Goal: Task Accomplishment & Management: Complete application form

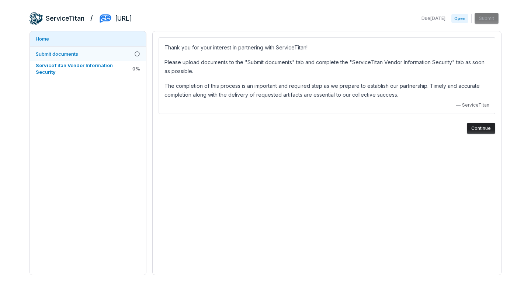
click at [67, 53] on span "Submit documents" at bounding box center [57, 54] width 42 height 6
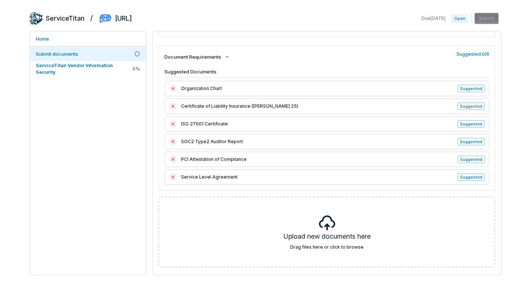
scroll to position [86, 0]
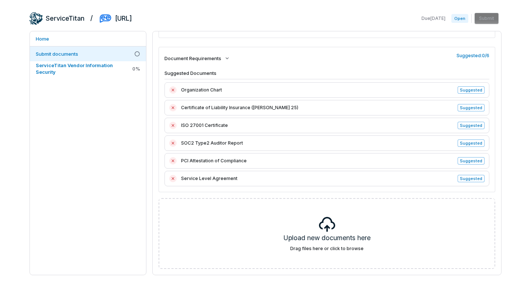
click at [473, 163] on span "Suggested" at bounding box center [470, 160] width 27 height 7
click at [472, 161] on span "Suggested" at bounding box center [470, 160] width 27 height 7
click at [207, 92] on span "Organization Chart" at bounding box center [317, 89] width 272 height 7
click at [215, 116] on div "Organization Chart Suggested Certificate of Liability Insurance ([PERSON_NAME] …" at bounding box center [326, 134] width 325 height 104
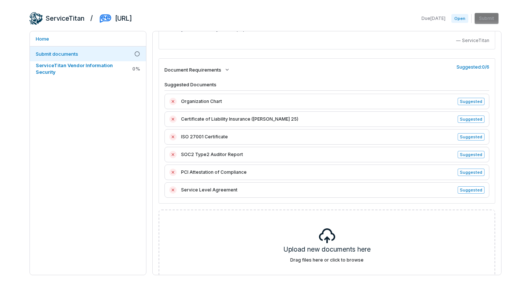
scroll to position [71, 0]
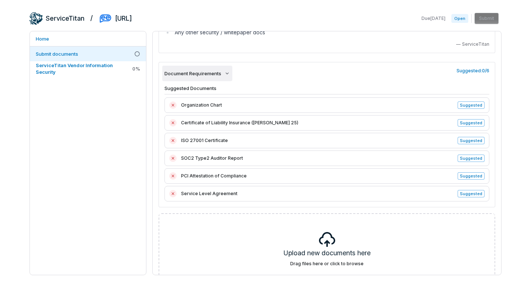
click at [225, 75] on icon "button" at bounding box center [227, 73] width 6 height 6
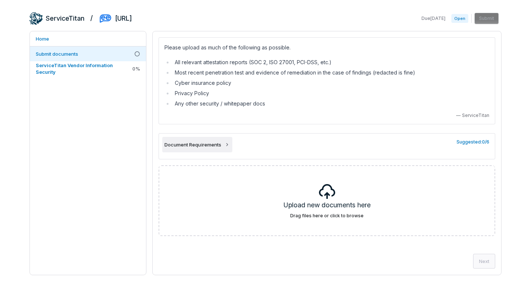
scroll to position [0, 0]
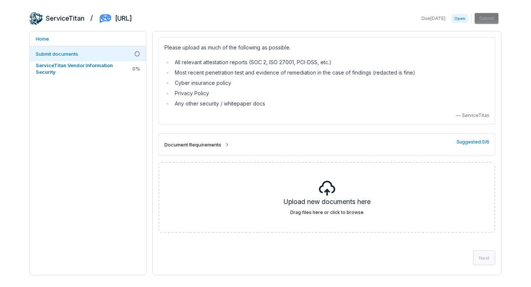
click at [283, 89] on li "Privacy Policy" at bounding box center [330, 93] width 317 height 9
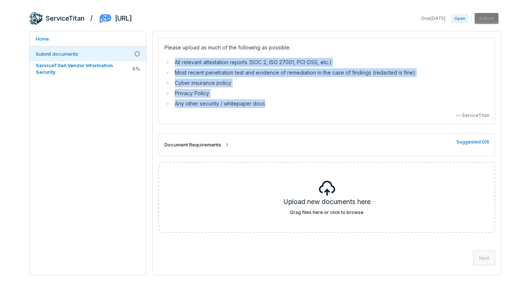
drag, startPoint x: 270, startPoint y: 105, endPoint x: 167, endPoint y: 66, distance: 111.1
click at [167, 66] on ul "All relevant attestation reports (SOC 2, ISO 27001, PCI-DSS, etc.) Most recent …" at bounding box center [326, 83] width 325 height 50
copy ul "All relevant attestation reports (SOC 2, ISO 27001, PCI-DSS, etc.) Most recent …"
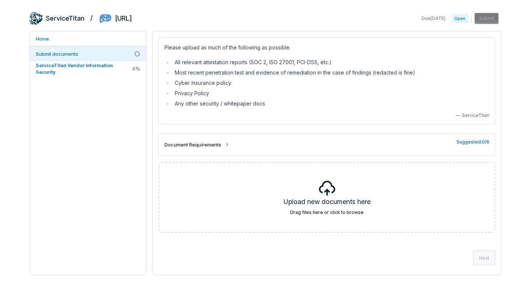
click at [286, 110] on div "Please upload as much of the following as possible. All relevant attestation re…" at bounding box center [326, 80] width 336 height 87
click at [454, 145] on div "Document Requirements Suggested: 0 / 6" at bounding box center [326, 144] width 325 height 11
click at [466, 143] on span "Suggested: 0 / 6" at bounding box center [472, 142] width 33 height 6
click at [214, 143] on span "Document Requirements" at bounding box center [192, 144] width 57 height 7
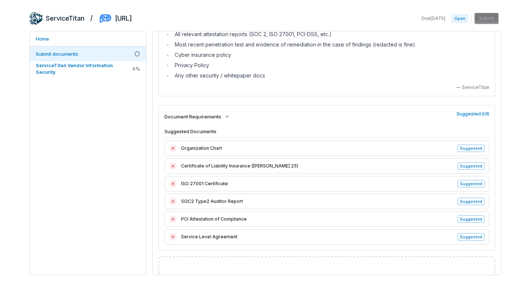
scroll to position [32, 0]
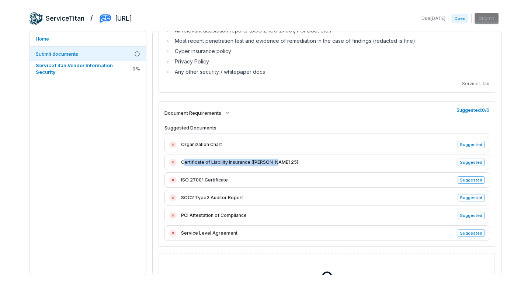
drag, startPoint x: 183, startPoint y: 162, endPoint x: 280, endPoint y: 165, distance: 97.0
click at [280, 165] on span "Certificate of Liability Insurance ([PERSON_NAME] 25)" at bounding box center [317, 161] width 272 height 7
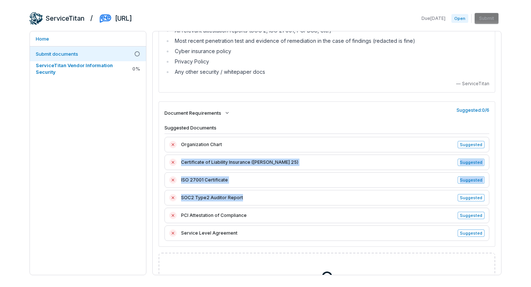
drag, startPoint x: 180, startPoint y: 161, endPoint x: 363, endPoint y: 197, distance: 185.8
click at [363, 197] on div "Organization Chart Suggested Certificate of Liability Insurance ([PERSON_NAME] …" at bounding box center [326, 189] width 325 height 104
click at [363, 197] on span "SOC2 Type2 Auditor Report" at bounding box center [317, 197] width 272 height 7
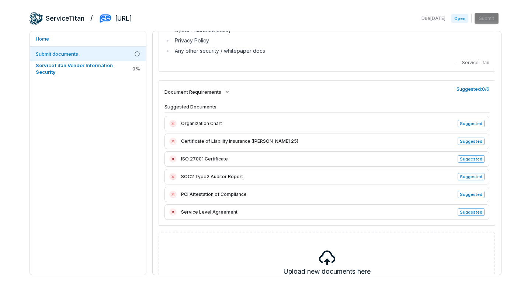
scroll to position [0, 0]
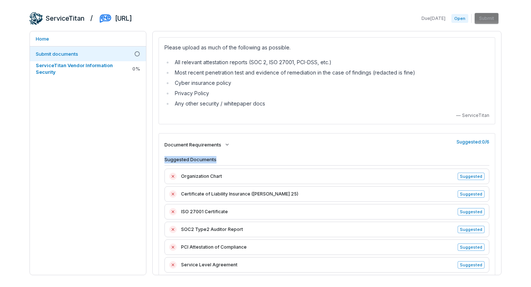
drag, startPoint x: 219, startPoint y: 160, endPoint x: 161, endPoint y: 160, distance: 58.6
click at [161, 160] on div "Suggested Documents Organization Chart Suggested Certificate of Liability Insur…" at bounding box center [326, 217] width 336 height 123
copy h4 "Suggested Documents"
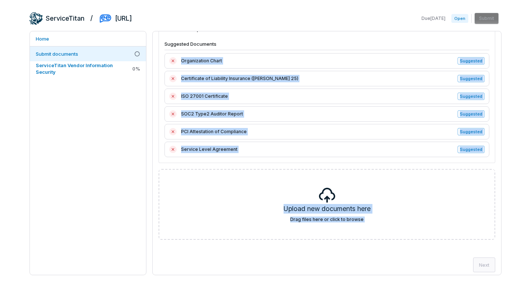
scroll to position [119, 0]
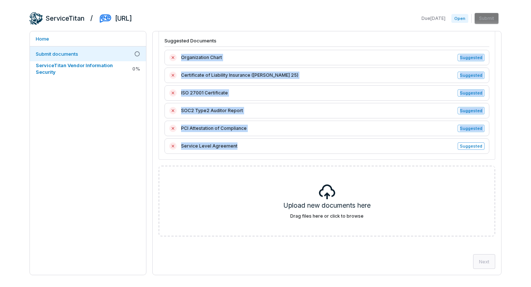
drag, startPoint x: 181, startPoint y: 176, endPoint x: 252, endPoint y: 152, distance: 75.3
click at [252, 152] on div "Organization Chart Suggested Certificate of Liability Insurance ([PERSON_NAME] …" at bounding box center [326, 102] width 325 height 104
copy div "Organization Chart Suggested Certificate of Liability Insurance ([PERSON_NAME] …"
click at [248, 124] on div "PCI Attestation of Compliance Suggested" at bounding box center [326, 127] width 325 height 15
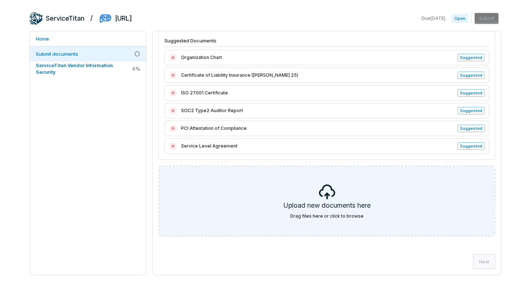
click at [324, 201] on h5 "Upload new documents here" at bounding box center [326, 206] width 87 height 13
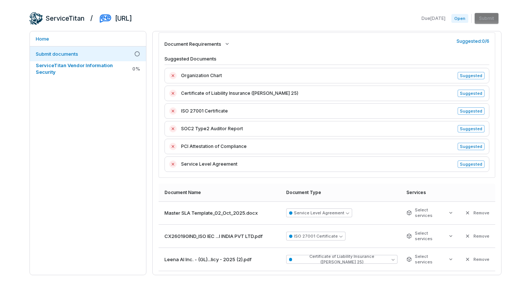
scroll to position [249, 0]
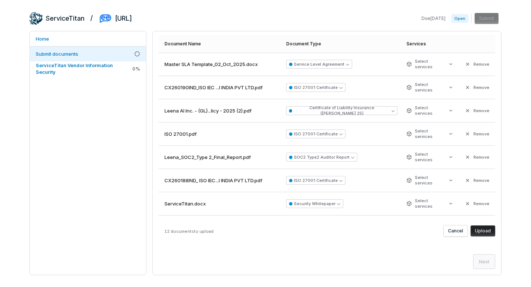
click at [482, 233] on button "Upload" at bounding box center [482, 230] width 25 height 11
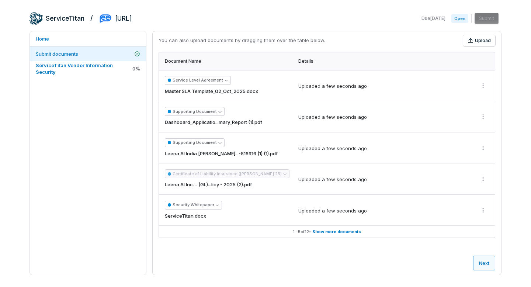
click at [485, 261] on button "Next" at bounding box center [484, 262] width 22 height 15
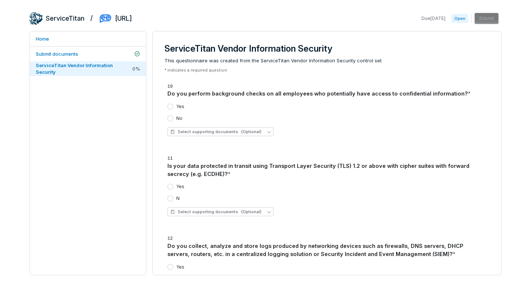
click at [170, 106] on button "Yes" at bounding box center [170, 107] width 6 height 6
click at [262, 131] on button "Select supporting documents (Optional)" at bounding box center [220, 131] width 106 height 9
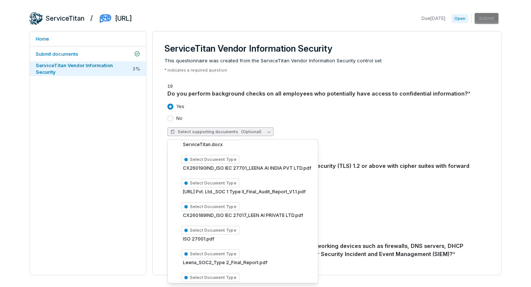
scroll to position [128, 0]
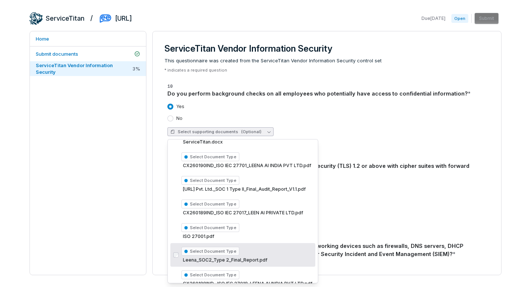
click at [259, 254] on div "Select Document Type Leena_SOC2_Type 2_Final_Report.pdf" at bounding box center [246, 254] width 131 height 19
click at [196, 252] on span "Select Document Type" at bounding box center [210, 250] width 58 height 9
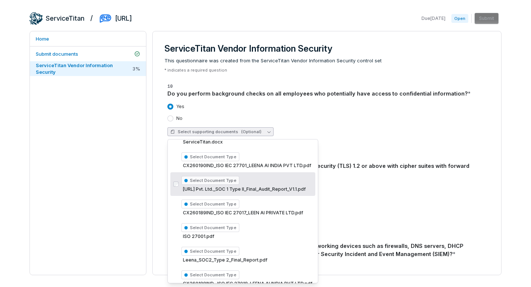
click at [342, 133] on div "Select supporting documents (Optional)" at bounding box center [326, 131] width 319 height 9
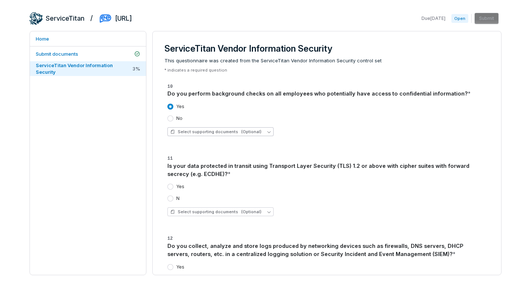
click at [262, 129] on button "Select supporting documents (Optional)" at bounding box center [220, 131] width 106 height 9
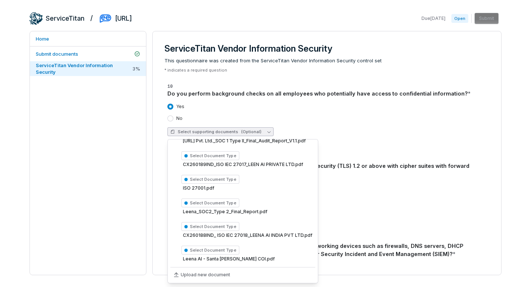
scroll to position [176, 0]
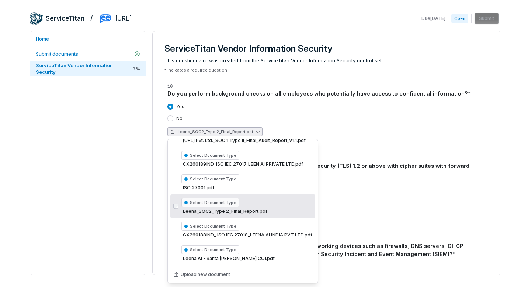
click at [193, 203] on span "Select Document Type" at bounding box center [210, 202] width 58 height 9
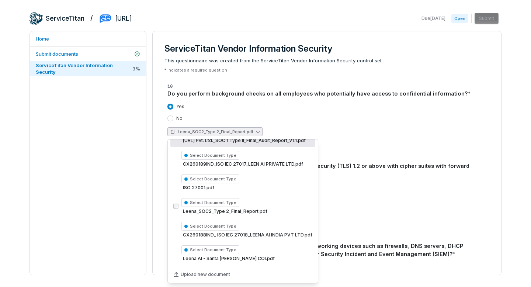
click at [399, 116] on div "No" at bounding box center [326, 118] width 319 height 6
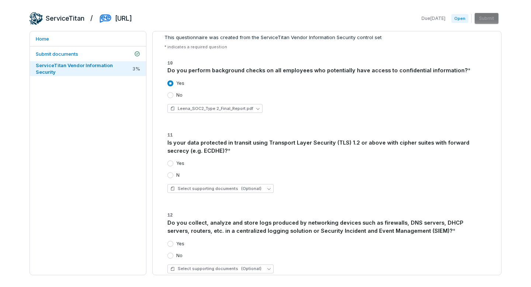
scroll to position [24, 0]
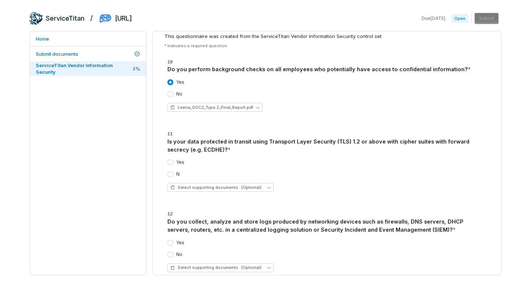
click at [180, 161] on label "Yes" at bounding box center [180, 162] width 8 height 6
click at [173, 161] on button "Yes" at bounding box center [170, 162] width 6 height 6
click at [258, 185] on button "Select supporting documents (Optional)" at bounding box center [220, 187] width 106 height 9
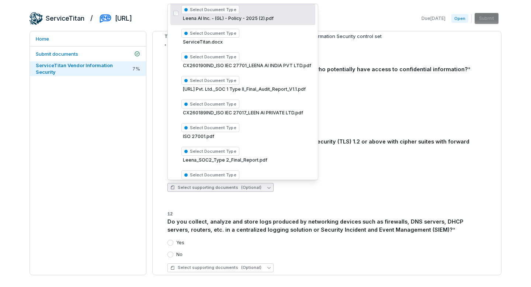
scroll to position [95, 0]
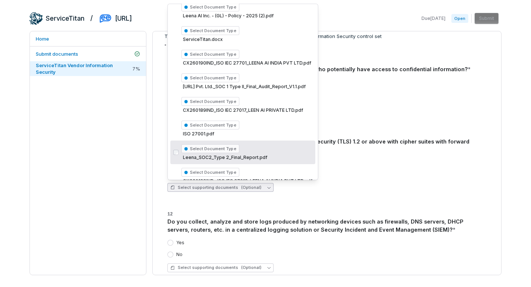
click at [193, 147] on span "Select Document Type" at bounding box center [210, 148] width 58 height 9
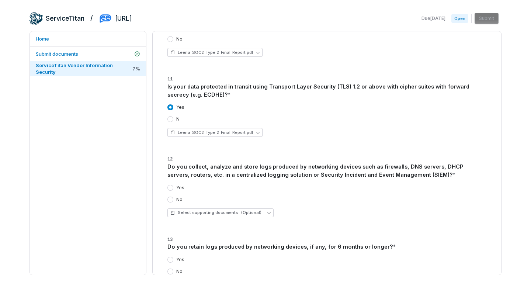
scroll to position [81, 0]
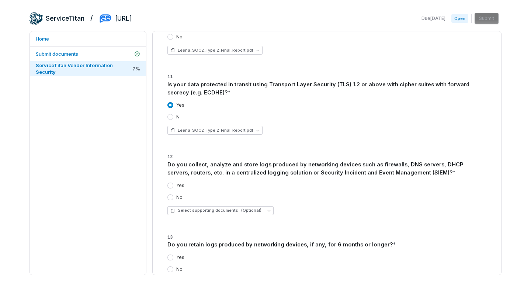
click at [172, 185] on button "Yes" at bounding box center [170, 185] width 6 height 6
click at [260, 210] on button "Select supporting documents (Optional)" at bounding box center [220, 210] width 106 height 9
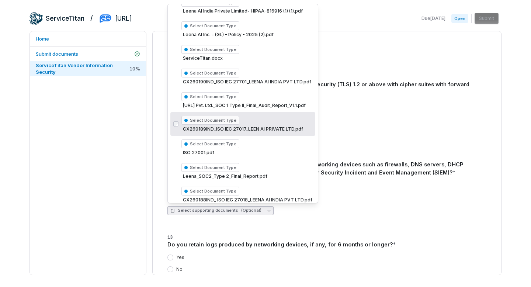
scroll to position [78, 0]
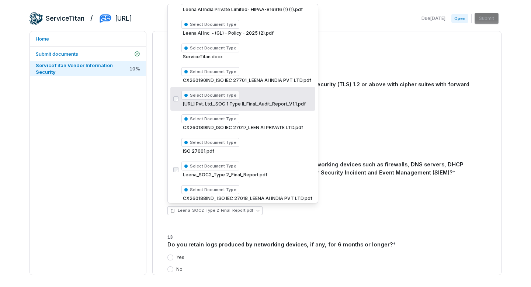
click at [360, 189] on div "Yes No" at bounding box center [326, 191] width 319 height 18
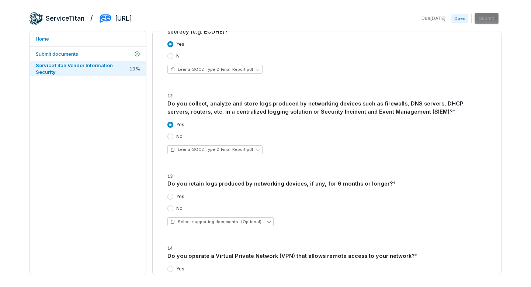
scroll to position [149, 0]
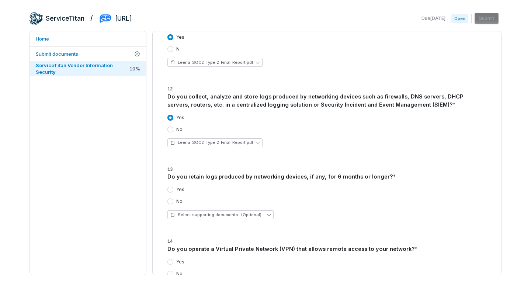
click at [185, 188] on div "Yes" at bounding box center [326, 189] width 319 height 6
click at [181, 188] on label "Yes" at bounding box center [180, 189] width 8 height 6
click at [173, 188] on button "Yes" at bounding box center [170, 189] width 6 height 6
click at [261, 213] on button "Select supporting documents (Optional)" at bounding box center [220, 214] width 106 height 9
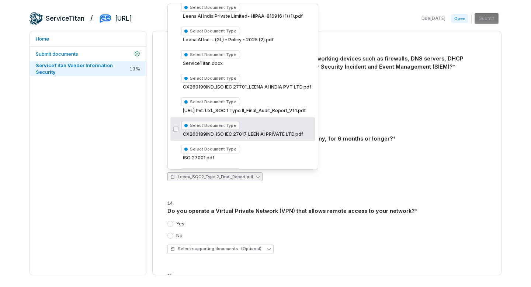
scroll to position [116, 0]
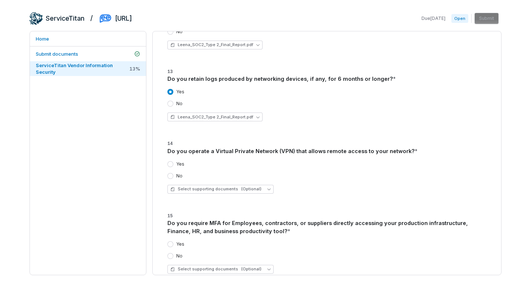
scroll to position [247, 0]
click at [182, 164] on label "Yes" at bounding box center [180, 164] width 8 height 6
click at [173, 164] on button "Yes" at bounding box center [170, 164] width 6 height 6
click at [267, 189] on icon "button" at bounding box center [268, 188] width 3 height 3
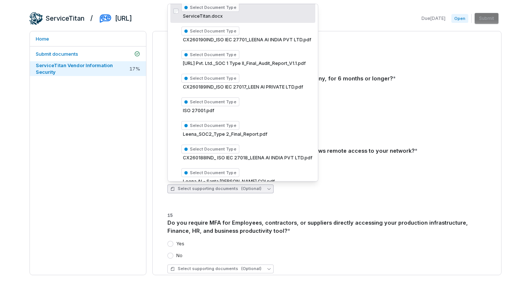
scroll to position [120, 0]
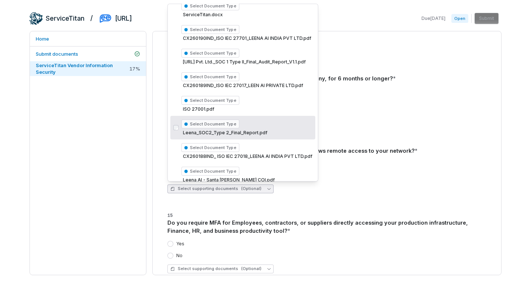
click at [235, 134] on span "Leena_SOC2_Type 2_Final_Report.pdf" at bounding box center [246, 133] width 131 height 6
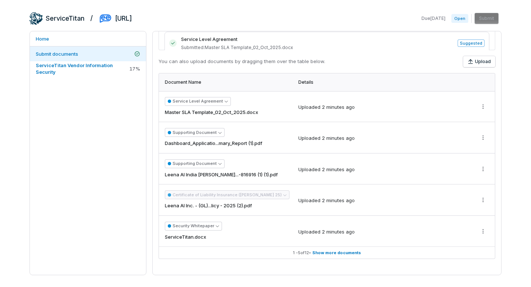
scroll to position [270, 0]
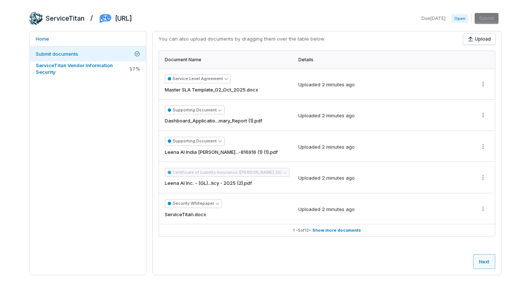
click at [486, 258] on button "Next" at bounding box center [484, 261] width 22 height 15
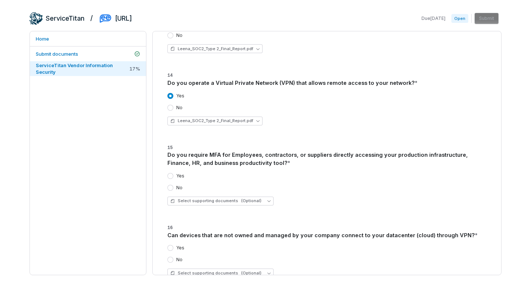
scroll to position [338, 0]
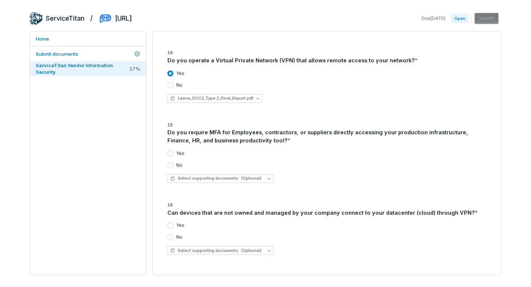
click at [172, 154] on button "Yes" at bounding box center [170, 153] width 6 height 6
click at [256, 175] on span "(Optional)" at bounding box center [251, 178] width 20 height 6
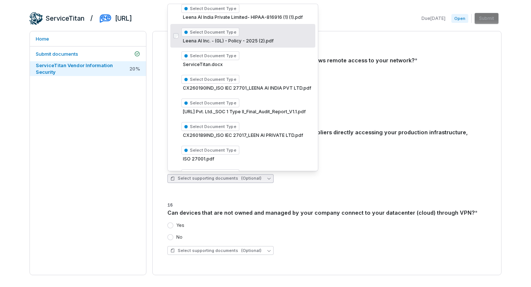
scroll to position [153, 0]
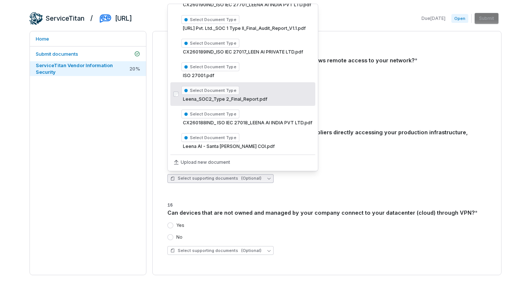
click at [254, 102] on div "Select Document Type Leena_SOC2_Type 2_Final_Report.pdf" at bounding box center [246, 93] width 131 height 19
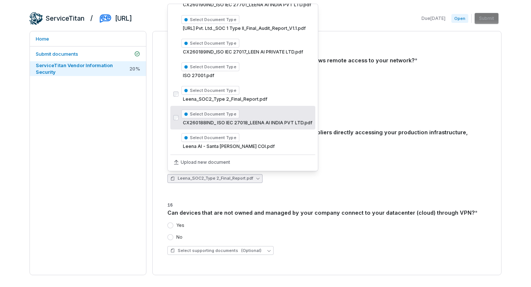
click at [394, 143] on div "Do you require MFA for Employees, contractors, or suppliers directly accessing …" at bounding box center [326, 136] width 319 height 16
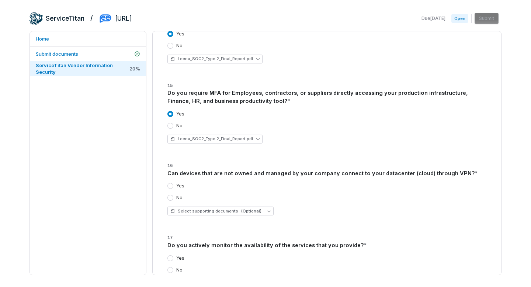
scroll to position [379, 0]
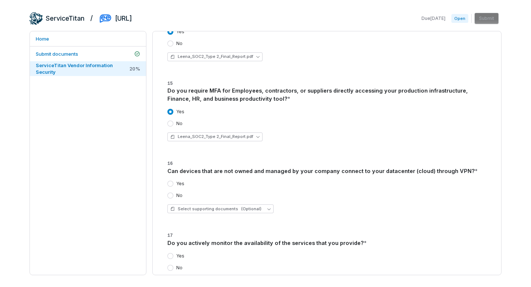
click at [177, 195] on label "No" at bounding box center [179, 195] width 6 height 6
click at [173, 195] on button "No" at bounding box center [170, 195] width 6 height 6
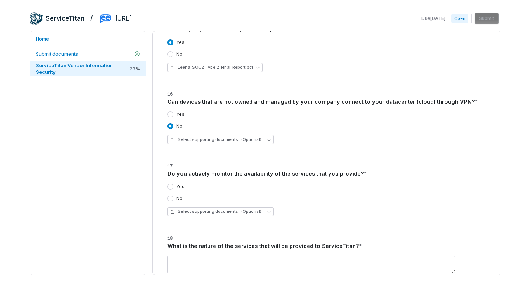
scroll to position [452, 0]
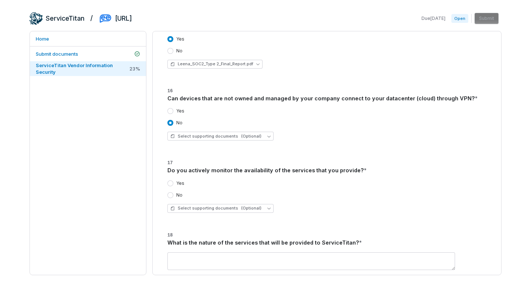
click at [182, 181] on label "Yes" at bounding box center [180, 183] width 8 height 6
click at [173, 181] on button "Yes" at bounding box center [170, 183] width 6 height 6
click at [267, 208] on icon "button" at bounding box center [268, 208] width 3 height 2
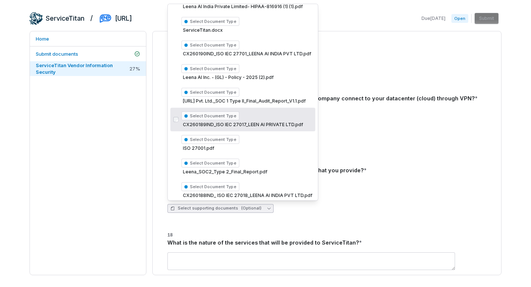
scroll to position [94, 0]
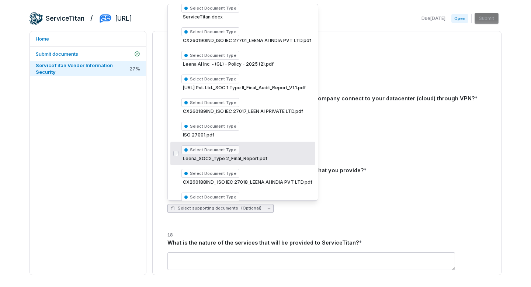
click at [255, 150] on div "Select Document Type Leena_SOC2_Type 2_Final_Report.pdf" at bounding box center [246, 153] width 131 height 19
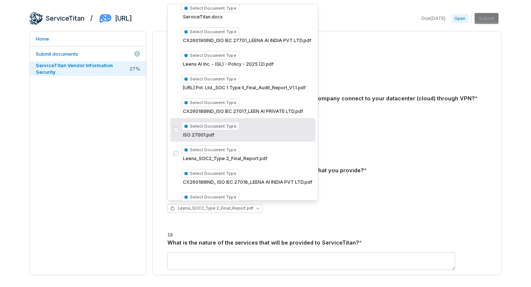
click at [431, 145] on div "Yes No Select supporting documents (Optional)" at bounding box center [326, 124] width 319 height 44
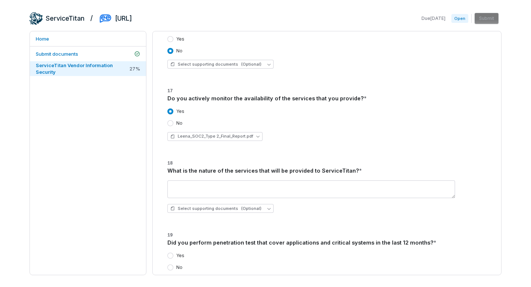
scroll to position [525, 0]
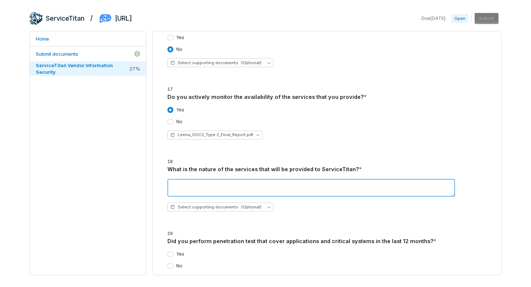
click at [230, 186] on textarea at bounding box center [310, 188] width 287 height 18
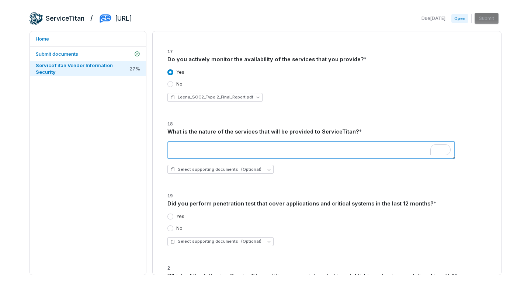
scroll to position [598, 0]
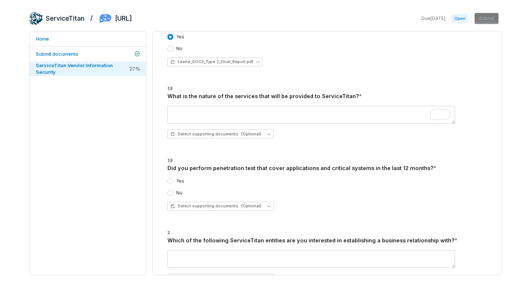
click at [170, 181] on button "Yes" at bounding box center [170, 181] width 6 height 6
click at [262, 204] on button "Select supporting documents (Optional)" at bounding box center [220, 206] width 106 height 9
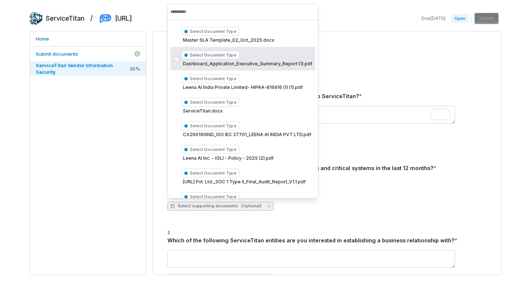
click at [247, 65] on span "Dashboard_Application_Executive_Summary_Report (1).pdf" at bounding box center [246, 64] width 131 height 6
click at [183, 61] on span "Dashboard_Application_Executive_Summary_Report (1).pdf" at bounding box center [246, 64] width 131 height 6
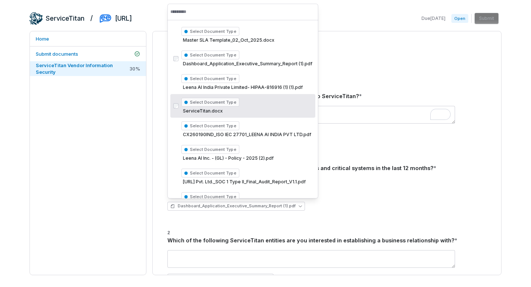
click at [388, 187] on div "Yes No" at bounding box center [326, 187] width 319 height 18
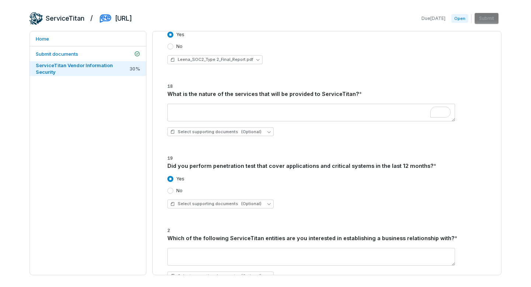
scroll to position [0, 0]
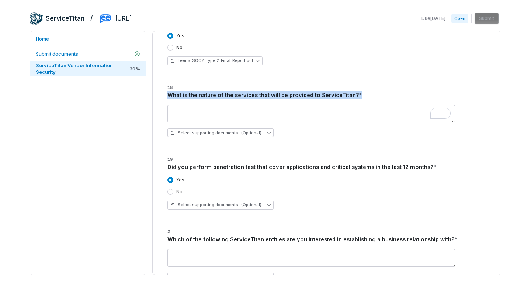
drag, startPoint x: 356, startPoint y: 90, endPoint x: 366, endPoint y: 94, distance: 11.7
click at [366, 95] on h3 "18 What is the nature of the services that will be provided to ServiceTitan? *" at bounding box center [326, 91] width 319 height 16
copy h3 "What is the nature of the services that will be provided to ServiceTitan? *"
click at [338, 186] on div "Yes No" at bounding box center [326, 186] width 319 height 18
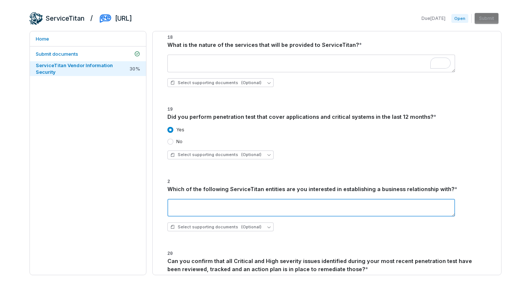
click at [298, 208] on textarea "To enrich screen reader interactions, please activate Accessibility in Grammarl…" at bounding box center [310, 208] width 287 height 18
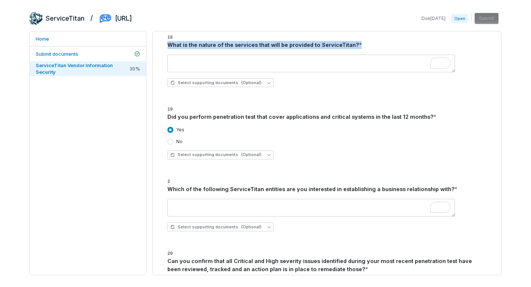
drag, startPoint x: 167, startPoint y: 45, endPoint x: 342, endPoint y: 53, distance: 175.2
click at [342, 53] on div "18 What is the nature of the services that will be provided to ServiceTitan? * …" at bounding box center [326, 63] width 319 height 60
copy div "What is the nature of the services that will be provided to ServiceTitan? *"
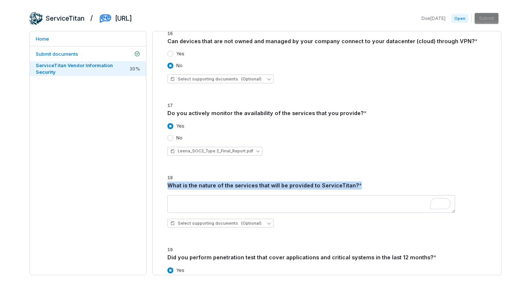
click at [360, 191] on div "Select supporting documents (Optional)" at bounding box center [326, 211] width 319 height 44
drag, startPoint x: 359, startPoint y: 183, endPoint x: 153, endPoint y: 185, distance: 206.7
click at [153, 185] on div "ServiceTitan Vendor Information Security This questionnaire was created from th…" at bounding box center [327, 152] width 348 height 243
copy div "What is the nature of the services that will be provided to ServiceTitan? *"
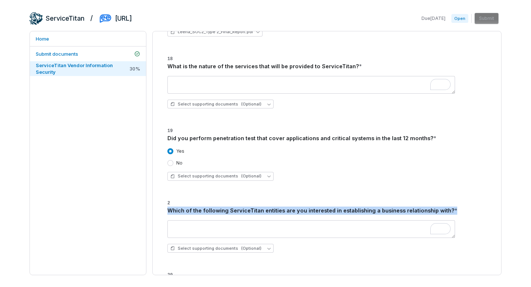
drag, startPoint x: 452, startPoint y: 209, endPoint x: 164, endPoint y: 209, distance: 287.4
copy div "Which of the following ServiceTitan entities are you interested in establishing…"
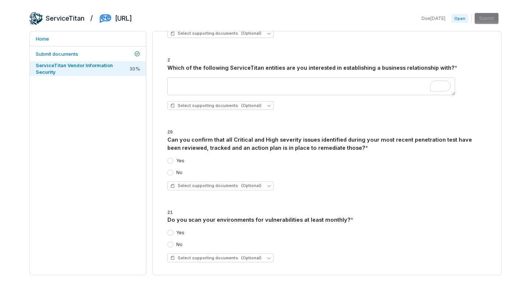
click at [292, 160] on div "Yes" at bounding box center [326, 161] width 319 height 6
click at [180, 161] on label "Yes" at bounding box center [180, 161] width 8 height 6
click at [173, 161] on button "Yes" at bounding box center [170, 161] width 6 height 6
click at [242, 184] on span "(Optional)" at bounding box center [251, 186] width 20 height 6
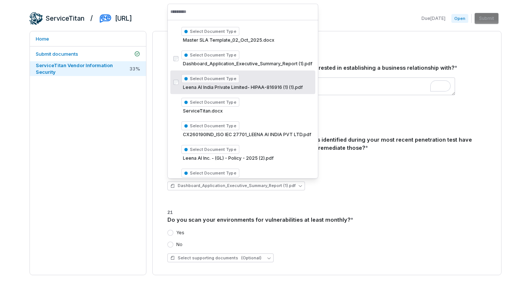
click at [404, 162] on div "Yes" at bounding box center [326, 161] width 319 height 6
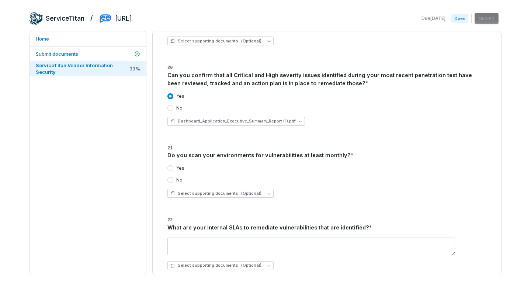
click at [181, 168] on label "Yes" at bounding box center [180, 168] width 8 height 6
click at [173, 168] on button "Yes" at bounding box center [170, 168] width 6 height 6
click at [258, 195] on button "Select supporting documents (Optional)" at bounding box center [220, 193] width 106 height 9
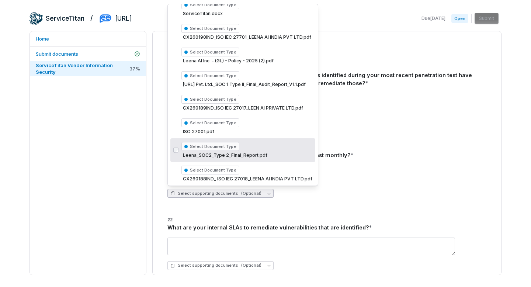
click at [271, 155] on span "Leena_SOC2_Type 2_Final_Report.pdf" at bounding box center [246, 155] width 131 height 6
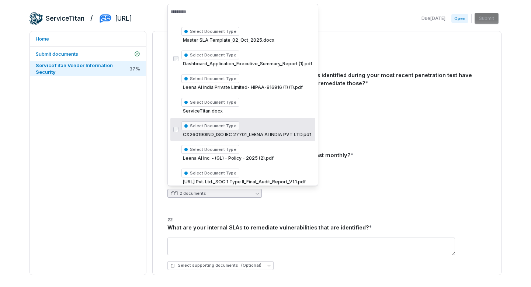
click at [368, 195] on div "2 documents" at bounding box center [326, 193] width 319 height 9
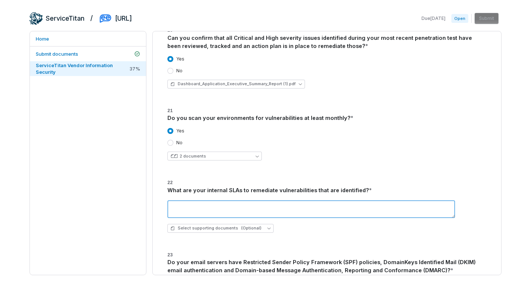
click at [201, 207] on textarea "To enrich screen reader interactions, please activate Accessibility in Grammarl…" at bounding box center [310, 209] width 287 height 18
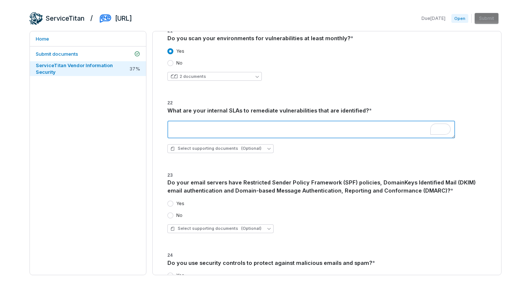
paste textarea "**********"
type textarea "**********"
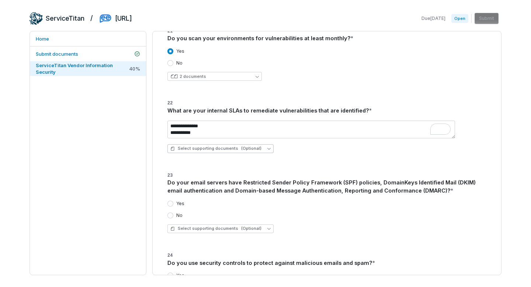
click at [251, 150] on span "(Optional)" at bounding box center [251, 149] width 20 height 6
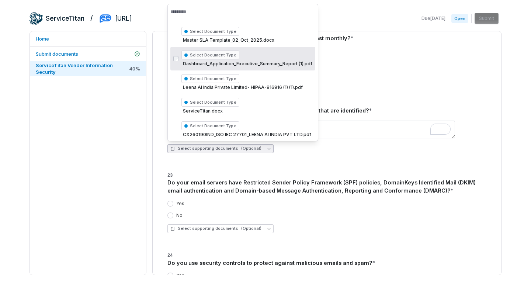
click at [247, 62] on span "Dashboard_Application_Executive_Summary_Report (1).pdf" at bounding box center [246, 64] width 131 height 6
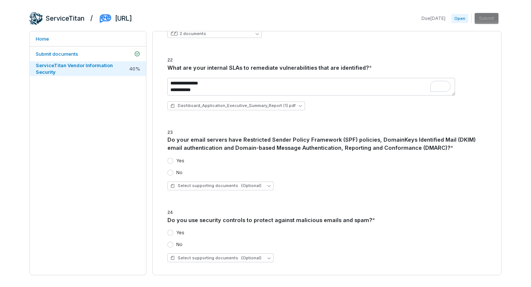
click at [172, 160] on button "Yes" at bounding box center [170, 161] width 6 height 6
click at [251, 187] on span "(Optional)" at bounding box center [251, 186] width 20 height 6
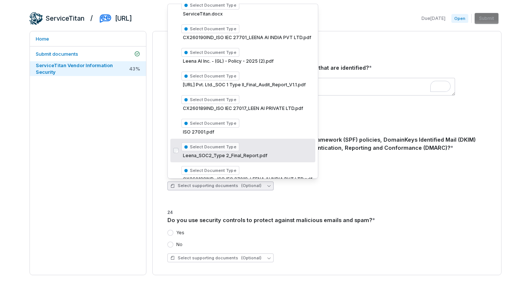
click at [246, 146] on div "Select Document Type Leena_SOC2_Type 2_Final_Report.pdf" at bounding box center [246, 150] width 131 height 19
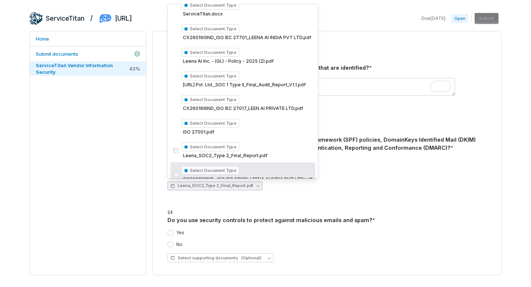
click at [301, 194] on div "Yes No Leena_SOC2_Type 2_Final_Report.pdf" at bounding box center [326, 174] width 319 height 44
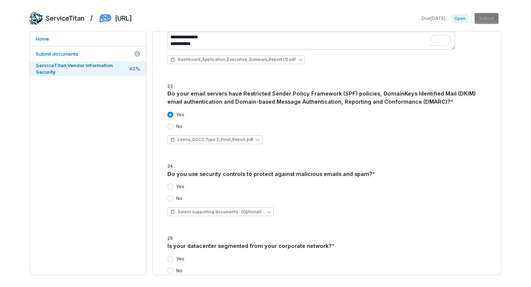
click at [183, 187] on label "Yes" at bounding box center [180, 186] width 8 height 6
click at [173, 187] on button "Yes" at bounding box center [170, 186] width 6 height 6
click at [261, 208] on button "Select supporting documents (Optional)" at bounding box center [220, 211] width 106 height 9
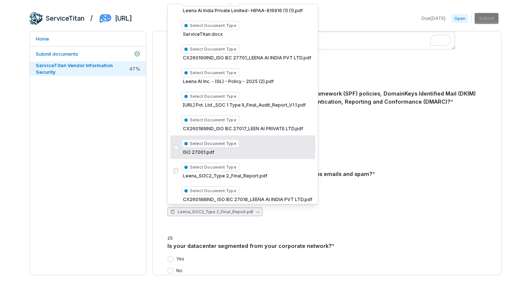
click at [428, 190] on div "Yes No" at bounding box center [326, 192] width 319 height 18
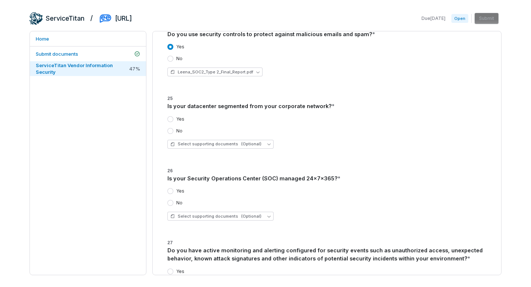
click at [180, 118] on label "Yes" at bounding box center [180, 119] width 8 height 6
click at [173, 118] on button "Yes" at bounding box center [170, 119] width 6 height 6
click at [265, 147] on button "Select supporting documents (Optional)" at bounding box center [220, 144] width 106 height 9
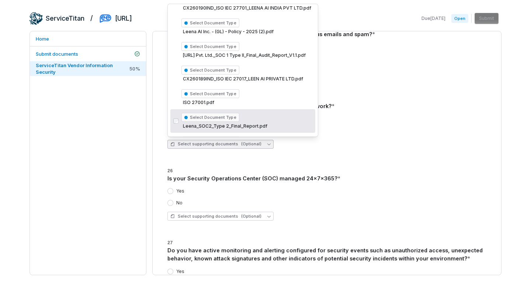
click at [245, 126] on span "Leena_SOC2_Type 2_Final_Report.pdf" at bounding box center [246, 126] width 131 height 6
click at [348, 152] on div "Yes No Leena_SOC2_Type 2_Final_Report.pdf" at bounding box center [326, 132] width 319 height 44
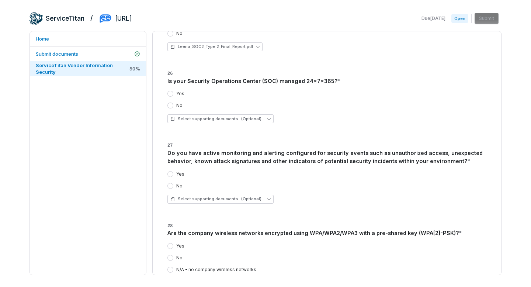
click at [181, 92] on label "Yes" at bounding box center [180, 94] width 8 height 6
click at [173, 92] on button "Yes" at bounding box center [170, 94] width 6 height 6
click at [255, 119] on span "(Optional)" at bounding box center [251, 119] width 20 height 6
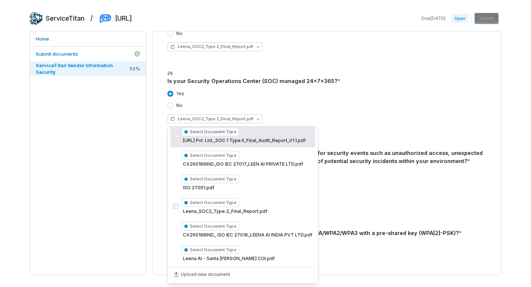
click at [336, 117] on div "Leena_SOC2_Type 2_Final_Report.pdf" at bounding box center [326, 118] width 319 height 9
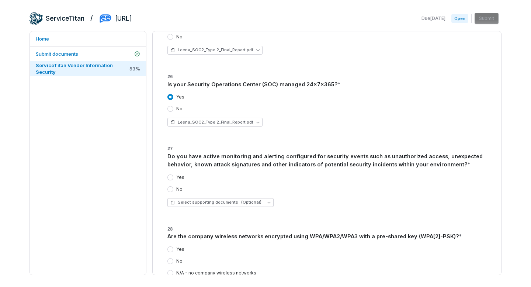
click at [180, 176] on label "Yes" at bounding box center [180, 177] width 8 height 6
click at [173, 176] on button "Yes" at bounding box center [170, 177] width 6 height 6
click at [267, 200] on icon "button" at bounding box center [268, 201] width 3 height 3
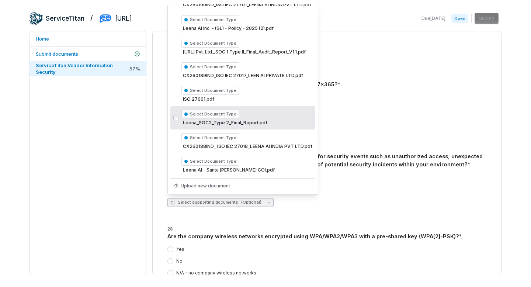
click at [267, 116] on div "Select Document Type Leena_SOC2_Type 2_Final_Report.pdf" at bounding box center [246, 117] width 131 height 19
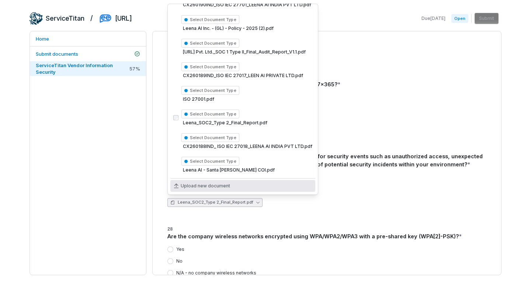
click at [339, 209] on div "Yes No Leena_SOC2_Type 2_Final_Report.pdf" at bounding box center [326, 190] width 319 height 44
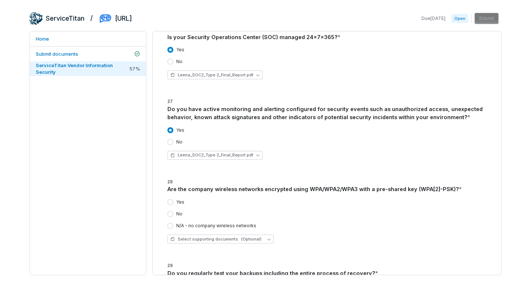
click at [179, 203] on label "Yes" at bounding box center [180, 202] width 8 height 6
click at [173, 203] on button "Yes" at bounding box center [170, 202] width 6 height 6
click at [262, 239] on button "Select supporting documents (Optional)" at bounding box center [220, 238] width 106 height 9
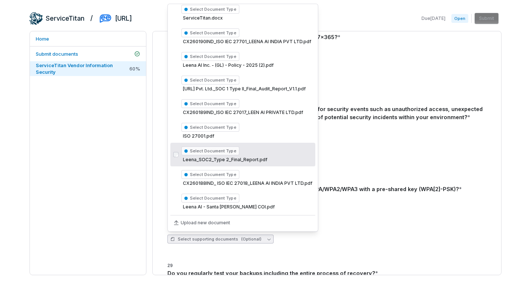
click at [249, 162] on span "Leena_SOC2_Type 2_Final_Report.pdf" at bounding box center [246, 160] width 131 height 6
click at [389, 191] on div "Are the company wireless networks encrypted using WPA/WPA2/WPA3 with a pre-shar…" at bounding box center [326, 189] width 319 height 8
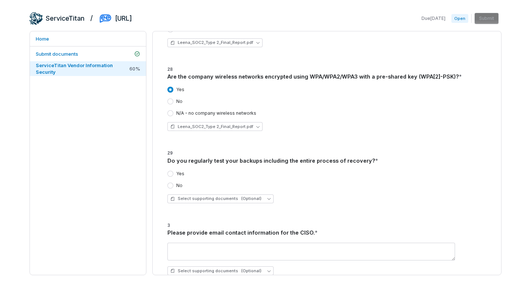
click at [179, 171] on label "Yes" at bounding box center [180, 174] width 8 height 6
click at [173, 171] on button "Yes" at bounding box center [170, 174] width 6 height 6
click at [264, 195] on button "Select supporting documents (Optional)" at bounding box center [220, 198] width 106 height 9
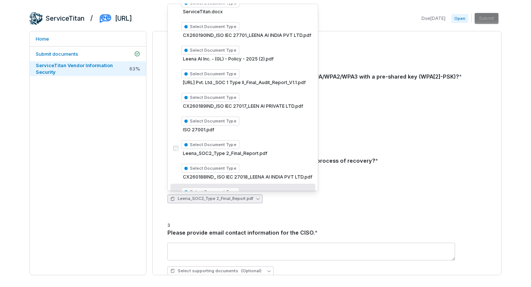
click at [322, 206] on div "Yes No Leena_SOC2_Type 2_Final_Report.pdf" at bounding box center [326, 187] width 319 height 44
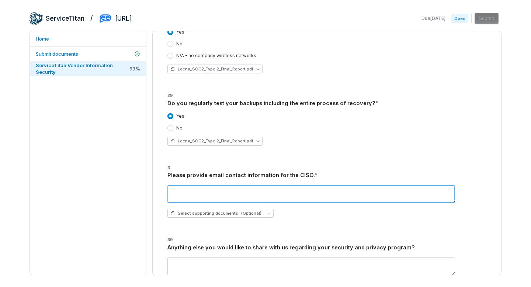
click at [264, 192] on textarea "To enrich screen reader interactions, please activate Accessibility in Grammarl…" at bounding box center [310, 194] width 287 height 18
click at [170, 191] on textarea "**********" at bounding box center [310, 194] width 287 height 18
click at [248, 189] on textarea "**********" at bounding box center [310, 194] width 287 height 18
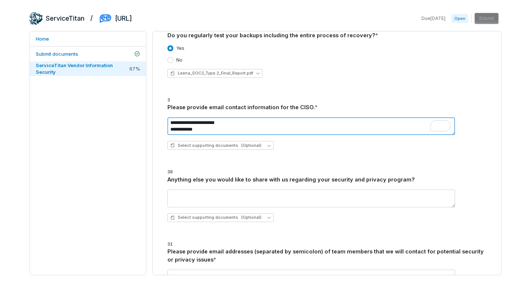
paste textarea "**********"
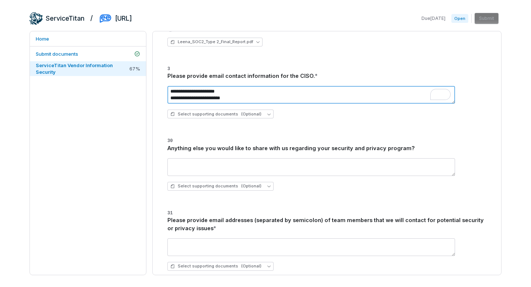
type textarea "**********"
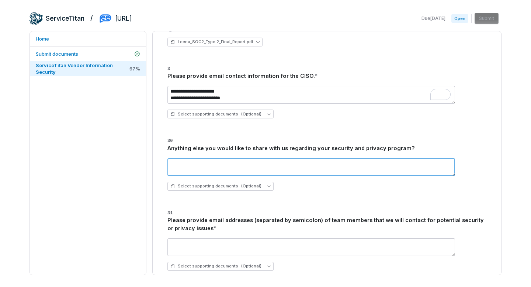
click at [197, 161] on textarea at bounding box center [310, 167] width 287 height 18
paste textarea "**********"
type textarea "**********"
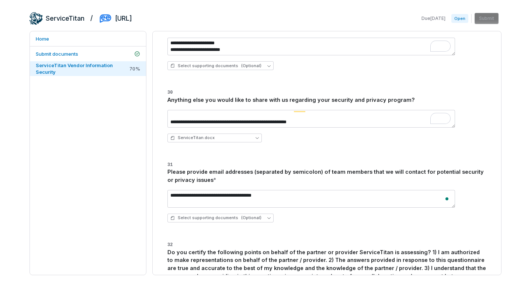
scroll to position [1659, 0]
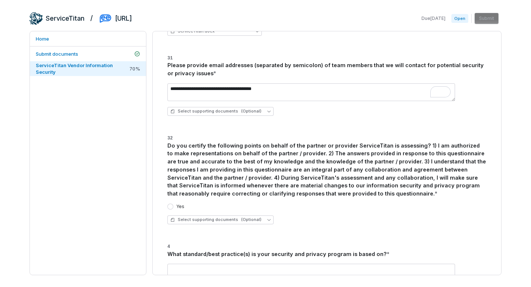
type textarea "**********"
click at [182, 206] on label "Yes" at bounding box center [180, 206] width 8 height 6
click at [173, 206] on button "Yes" at bounding box center [170, 206] width 6 height 6
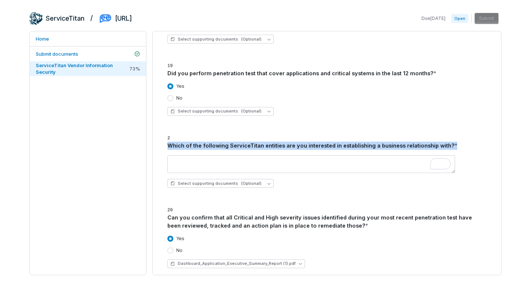
drag, startPoint x: 168, startPoint y: 143, endPoint x: 457, endPoint y: 148, distance: 288.9
click at [457, 148] on div "Which of the following ServiceTitan entities are you interested in establishing…" at bounding box center [326, 145] width 319 height 8
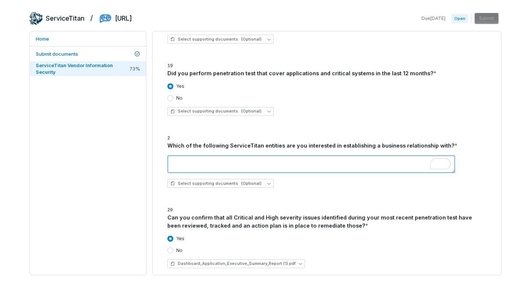
click at [391, 164] on textarea "To enrich screen reader interactions, please activate Accessibility in Grammarl…" at bounding box center [310, 164] width 287 height 18
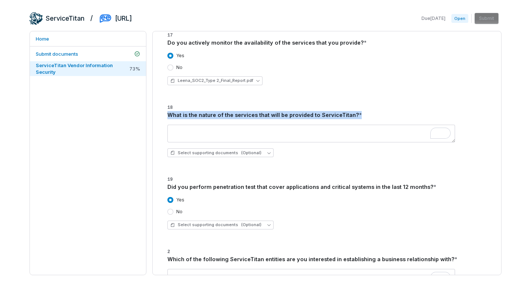
drag, startPoint x: 166, startPoint y: 114, endPoint x: 380, endPoint y: 128, distance: 214.9
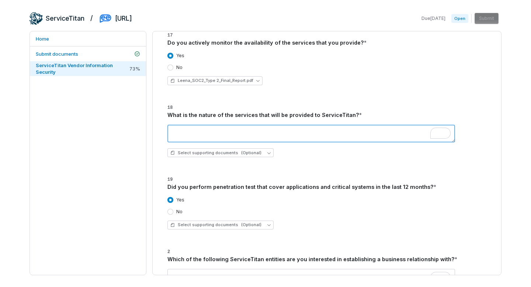
click at [380, 128] on textarea "To enrich screen reader interactions, please activate Accessibility in Grammarl…" at bounding box center [310, 134] width 287 height 18
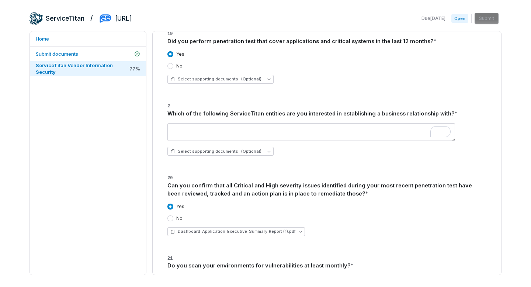
type textarea "**********"
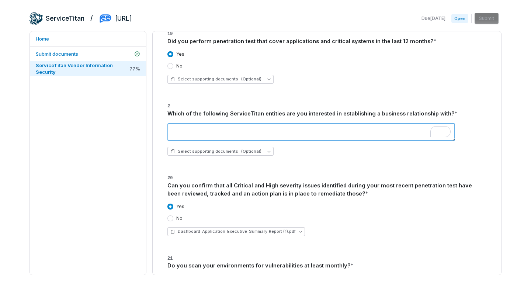
click at [286, 132] on textarea "To enrich screen reader interactions, please activate Accessibility in Grammarl…" at bounding box center [310, 132] width 287 height 18
drag, startPoint x: 249, startPoint y: 129, endPoint x: 272, endPoint y: 129, distance: 22.5
click at [249, 129] on textarea "**********" at bounding box center [310, 132] width 287 height 18
click at [270, 130] on textarea "**********" at bounding box center [310, 132] width 287 height 18
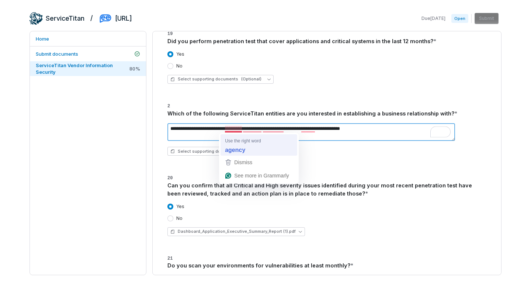
type textarea "**********"
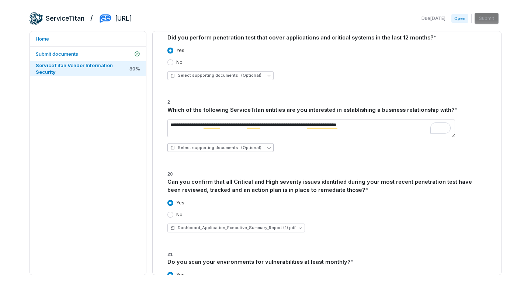
click at [260, 147] on button "Select supporting documents (Optional)" at bounding box center [220, 147] width 106 height 9
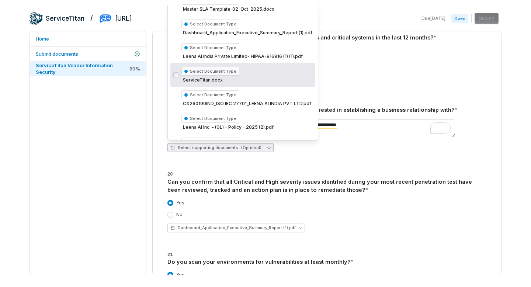
scroll to position [31, 0]
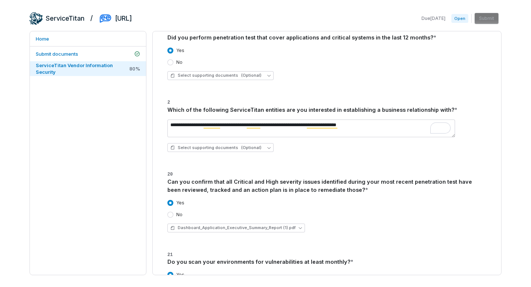
scroll to position [763, 0]
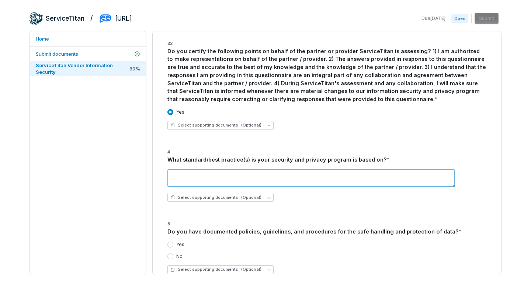
click at [245, 173] on textarea "To enrich screen reader interactions, please activate Accessibility in Grammarl…" at bounding box center [310, 178] width 287 height 18
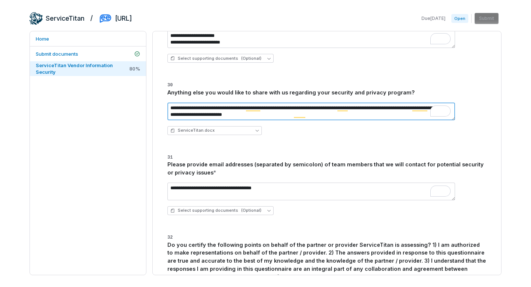
click at [337, 111] on textarea "**********" at bounding box center [310, 111] width 287 height 18
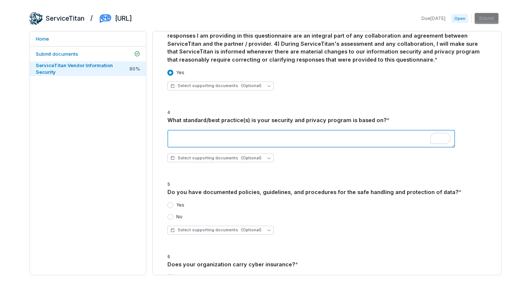
click at [253, 142] on textarea "To enrich screen reader interactions, please activate Accessibility in Grammarl…" at bounding box center [310, 139] width 287 height 18
paste textarea "**********"
click at [227, 143] on textarea "**********" at bounding box center [310, 139] width 287 height 18
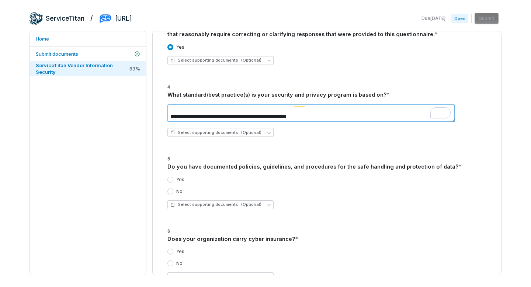
type textarea "**********"
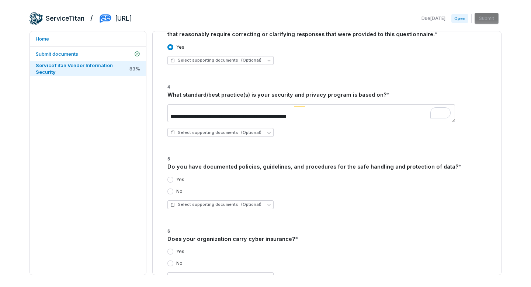
click at [182, 177] on label "Yes" at bounding box center [180, 179] width 8 height 6
click at [173, 177] on button "Yes" at bounding box center [170, 179] width 6 height 6
click at [267, 206] on icon "button" at bounding box center [268, 204] width 3 height 3
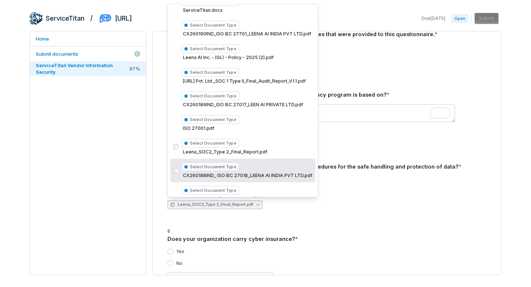
click at [362, 201] on div "Leena_SOC2_Type 2_Final_Report.pdf" at bounding box center [326, 204] width 319 height 9
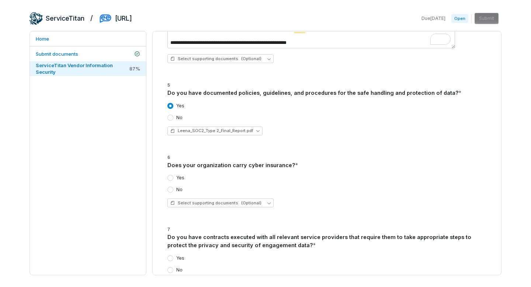
click at [179, 178] on label "Yes" at bounding box center [180, 178] width 8 height 6
click at [173, 178] on button "Yes" at bounding box center [170, 178] width 6 height 6
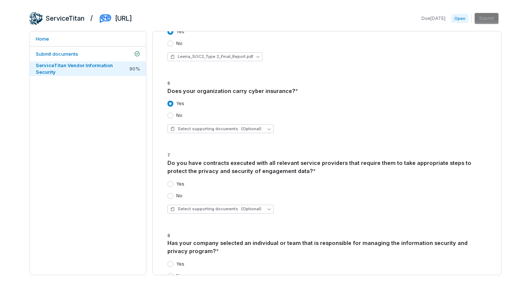
click at [180, 183] on label "Yes" at bounding box center [180, 184] width 8 height 6
click at [173, 183] on button "Yes" at bounding box center [170, 184] width 6 height 6
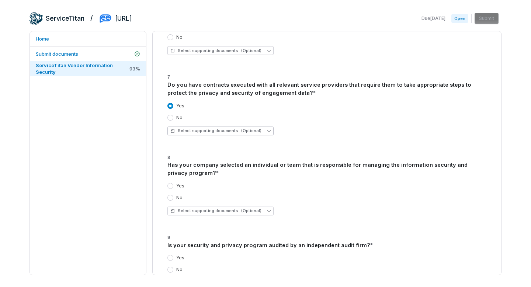
click at [263, 127] on button "Select supporting documents (Optional)" at bounding box center [220, 130] width 106 height 9
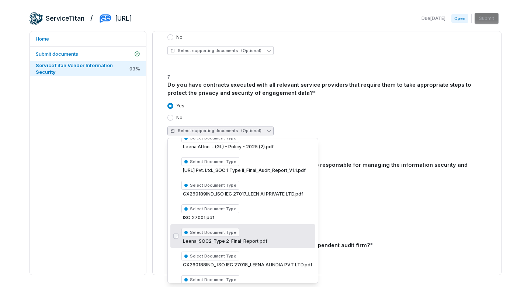
click at [248, 242] on span "Leena_SOC2_Type 2_Final_Report.pdf" at bounding box center [246, 241] width 131 height 6
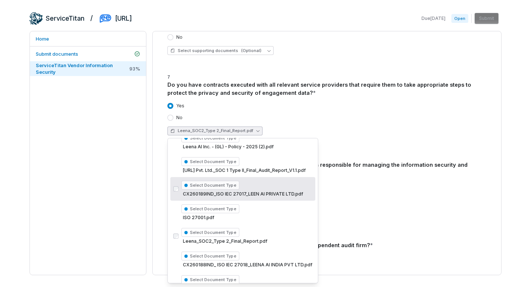
click at [377, 178] on div "Yes No Select supporting documents (Optional)" at bounding box center [326, 199] width 319 height 44
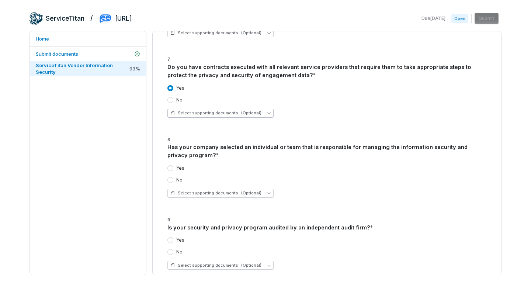
click at [259, 111] on button "Select supporting documents (Optional)" at bounding box center [220, 113] width 106 height 9
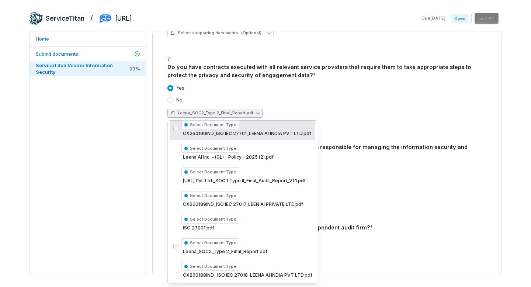
click at [354, 113] on div "Leena_SOC2_Type 2_Final_Report.pdf" at bounding box center [326, 113] width 319 height 9
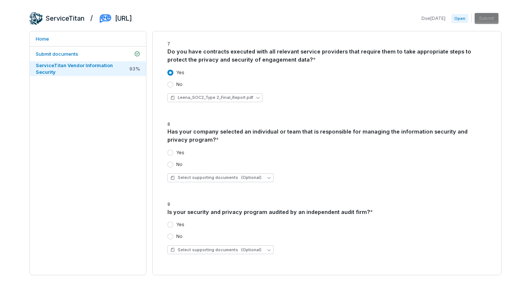
click at [174, 151] on div "Yes" at bounding box center [175, 153] width 17 height 6
click at [172, 151] on button "Yes" at bounding box center [170, 153] width 6 height 6
click at [262, 175] on button "Select supporting documents (Optional)" at bounding box center [220, 177] width 106 height 9
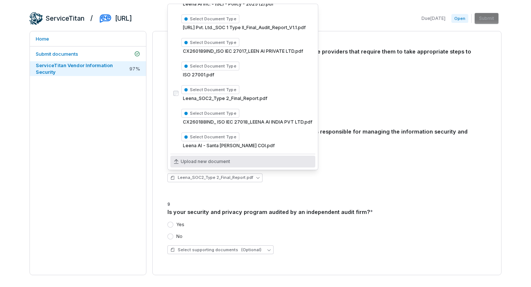
click at [354, 179] on div "Leena_SOC2_Type 2_Final_Report.pdf" at bounding box center [326, 177] width 319 height 9
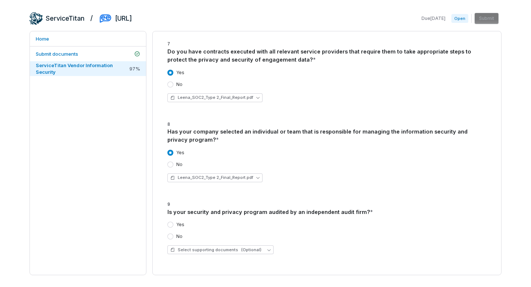
click at [179, 224] on label "Yes" at bounding box center [180, 224] width 8 height 6
click at [173, 224] on button "Yes" at bounding box center [170, 224] width 6 height 6
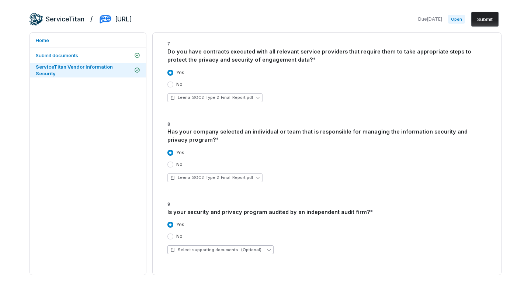
click at [266, 249] on button "Select supporting documents (Optional)" at bounding box center [220, 249] width 106 height 9
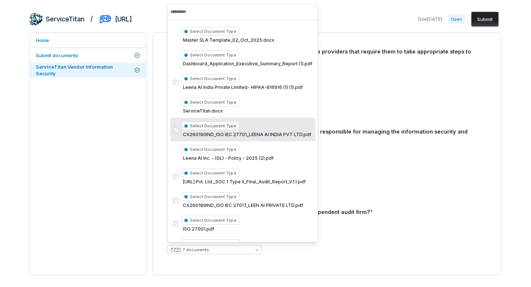
click at [343, 149] on div "Yes No Leena_SOC2_Type 2_Final_Report.pdf" at bounding box center [326, 166] width 319 height 44
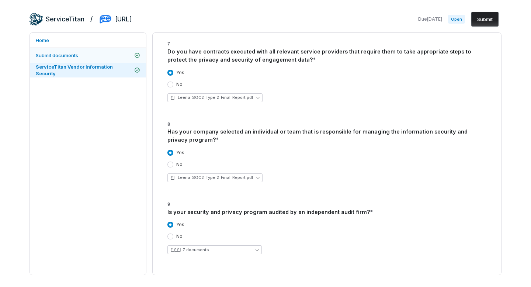
click at [98, 49] on link "Submit documents" at bounding box center [88, 55] width 116 height 15
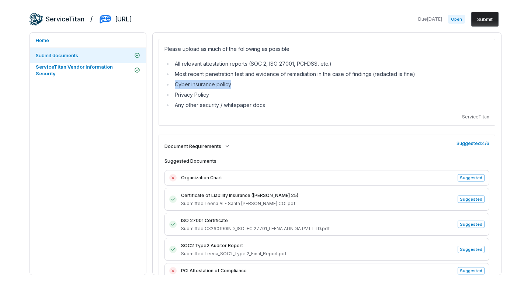
drag, startPoint x: 233, startPoint y: 84, endPoint x: 174, endPoint y: 84, distance: 59.3
click at [174, 84] on li "Cyber insurance policy" at bounding box center [330, 84] width 317 height 9
copy li "Cyber insurance policy"
click at [123, 73] on span "ServiceTitan Vendor Information Security" at bounding box center [84, 69] width 97 height 13
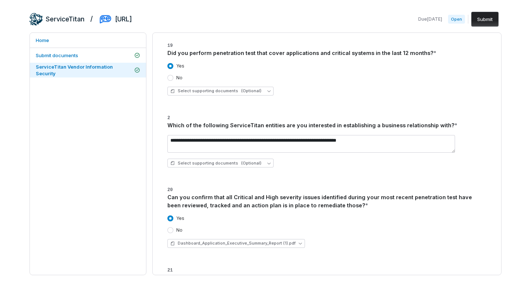
scroll to position [721, 0]
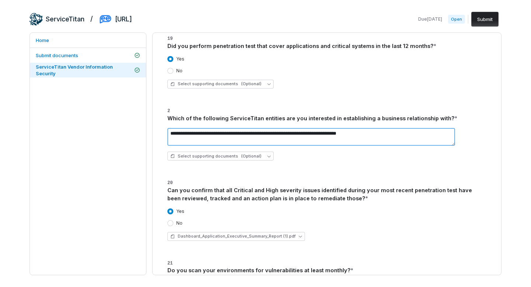
click at [382, 132] on textarea "**********" at bounding box center [310, 137] width 287 height 18
drag, startPoint x: 377, startPoint y: 133, endPoint x: 148, endPoint y: 133, distance: 229.2
click at [147, 133] on div "Home Submit documents ServiceTitan Vendor Information Security ServiceTitan Ven…" at bounding box center [265, 153] width 472 height 242
paste textarea "**********"
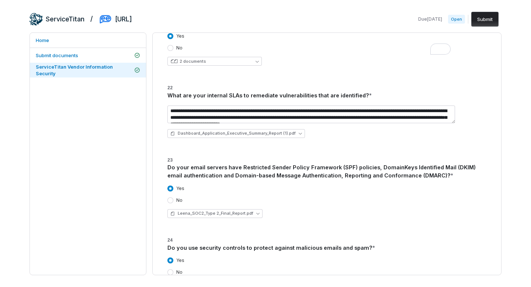
scroll to position [968, 0]
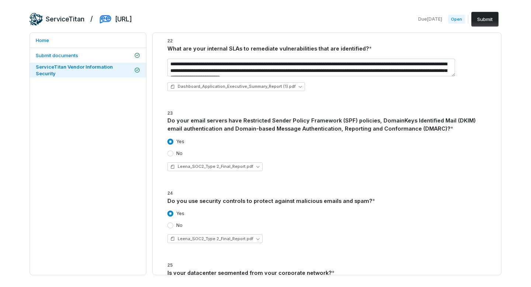
type textarea "**********"
